Goal: Check status: Check status

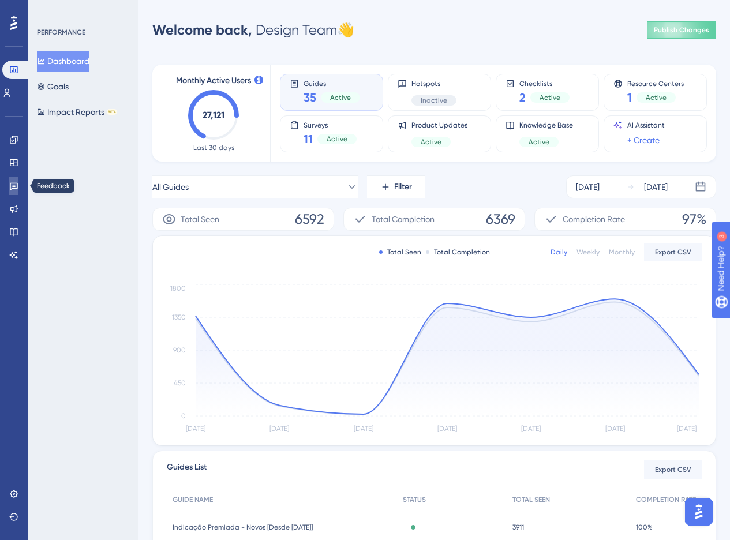
click at [13, 185] on icon at bounding box center [13, 185] width 9 height 9
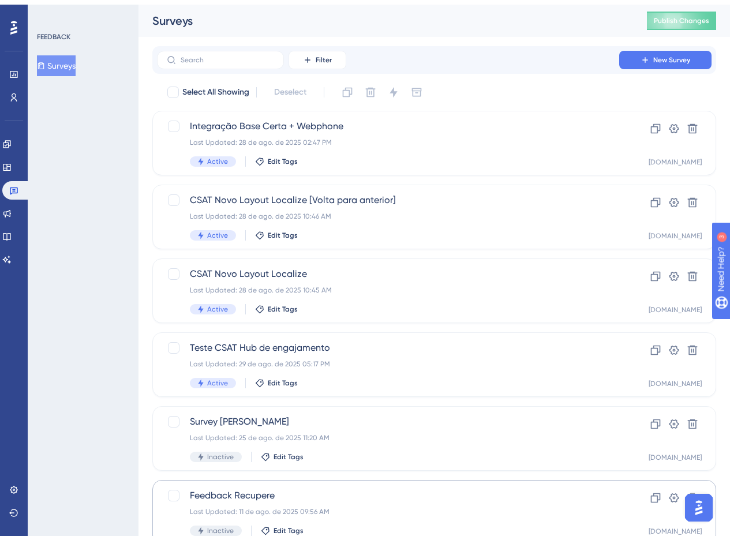
scroll to position [356, 0]
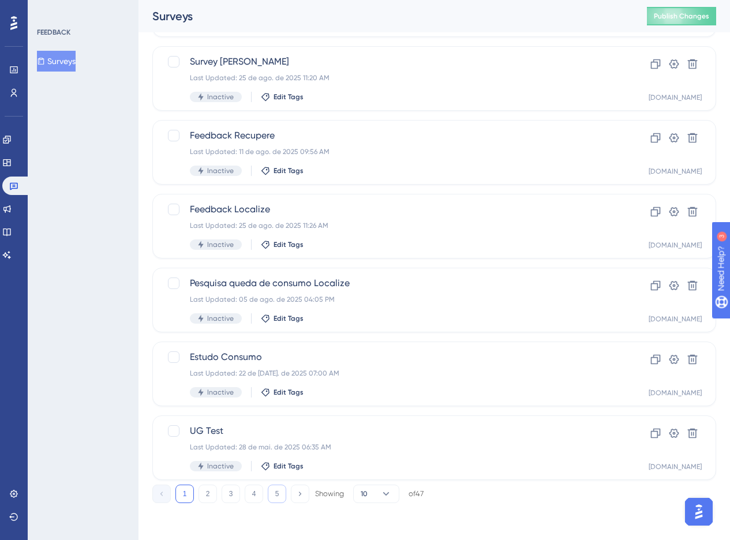
click at [283, 499] on button "5" at bounding box center [277, 494] width 18 height 18
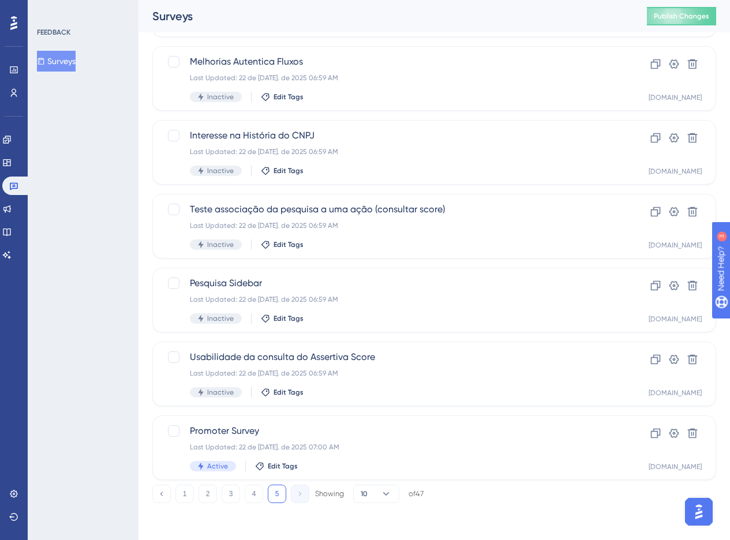
scroll to position [134, 0]
click at [369, 443] on div "Last Updated: 22 de [DATE]. de 2025 07:00 AM" at bounding box center [388, 447] width 397 height 9
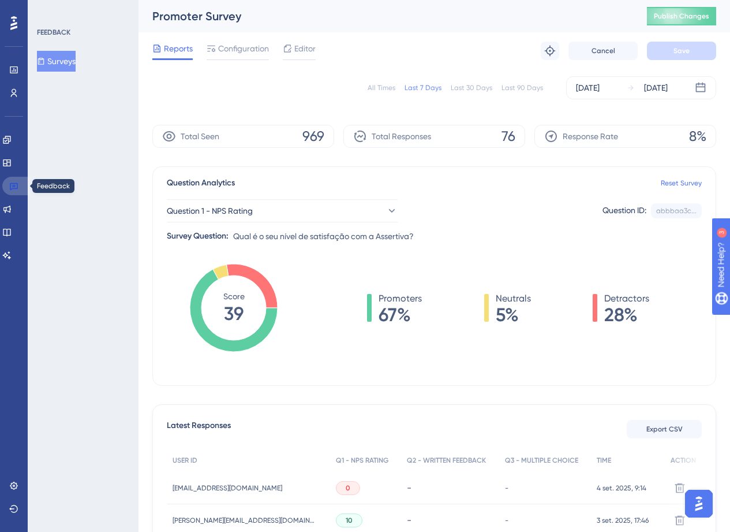
click at [17, 186] on icon at bounding box center [14, 187] width 8 height 8
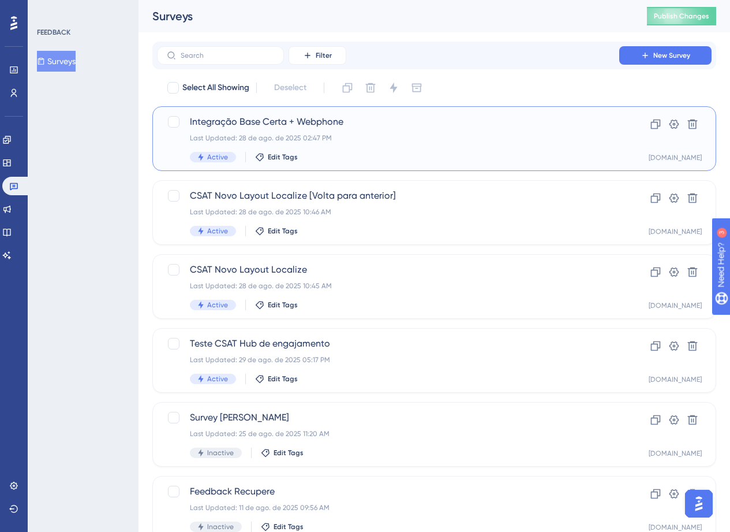
click at [328, 138] on div "Last Updated: 28 de ago. de 2025 02:47 PM" at bounding box center [388, 137] width 397 height 9
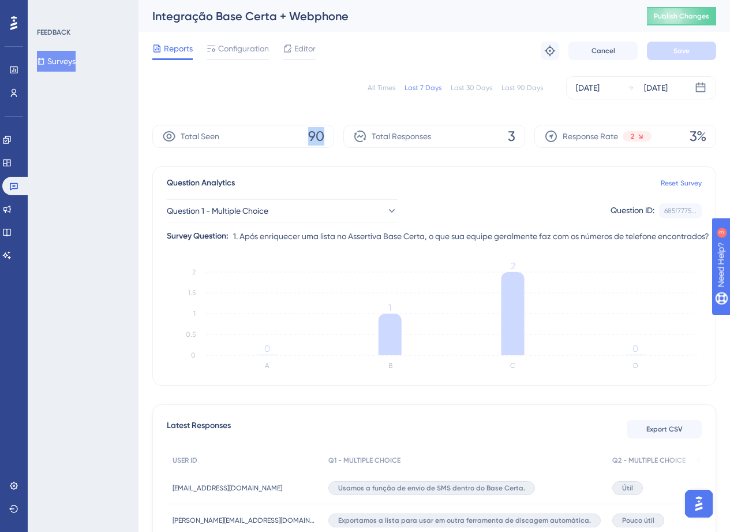
drag, startPoint x: 306, startPoint y: 132, endPoint x: 339, endPoint y: 137, distance: 33.2
click at [339, 137] on div "Total Seen 90 Total Responses 3 Response Rate 2 3%" at bounding box center [434, 136] width 564 height 23
drag, startPoint x: 510, startPoint y: 133, endPoint x: 517, endPoint y: 136, distance: 7.0
click at [517, 136] on div "Total Responses 3" at bounding box center [434, 136] width 182 height 23
